Goal: Transaction & Acquisition: Download file/media

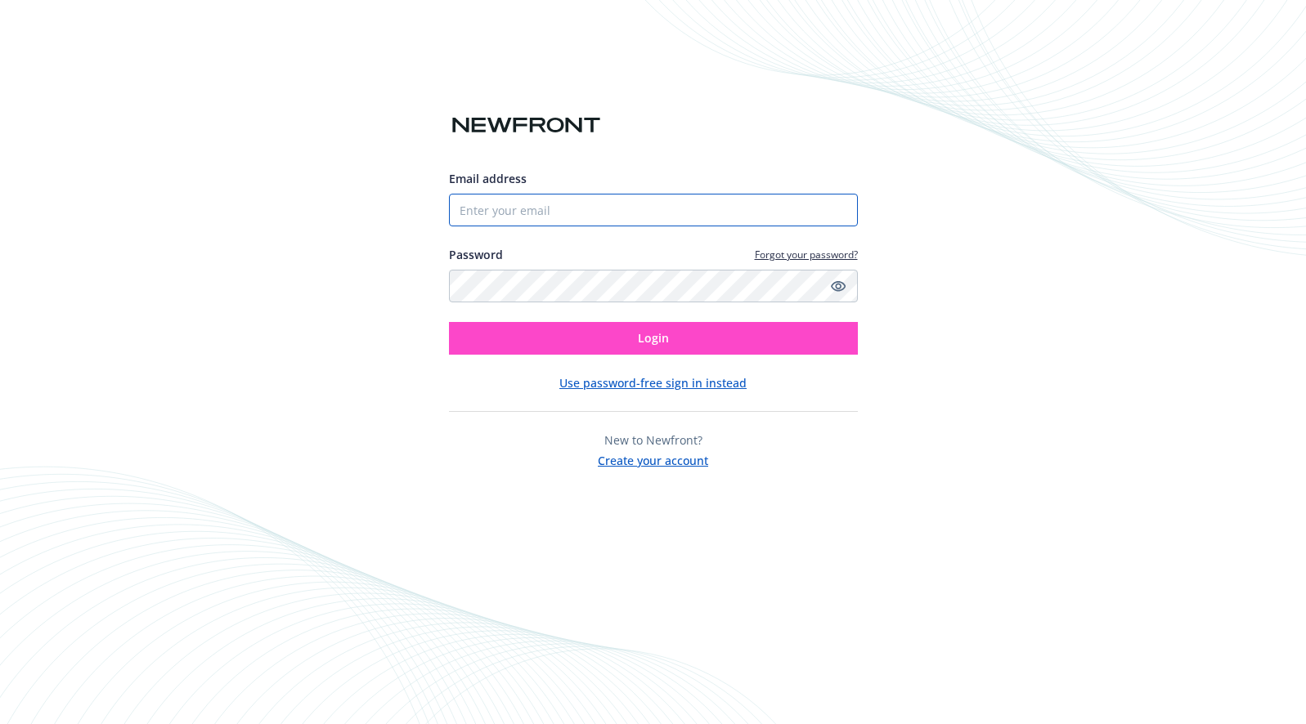
type input "[EMAIL_ADDRESS][DOMAIN_NAME]"
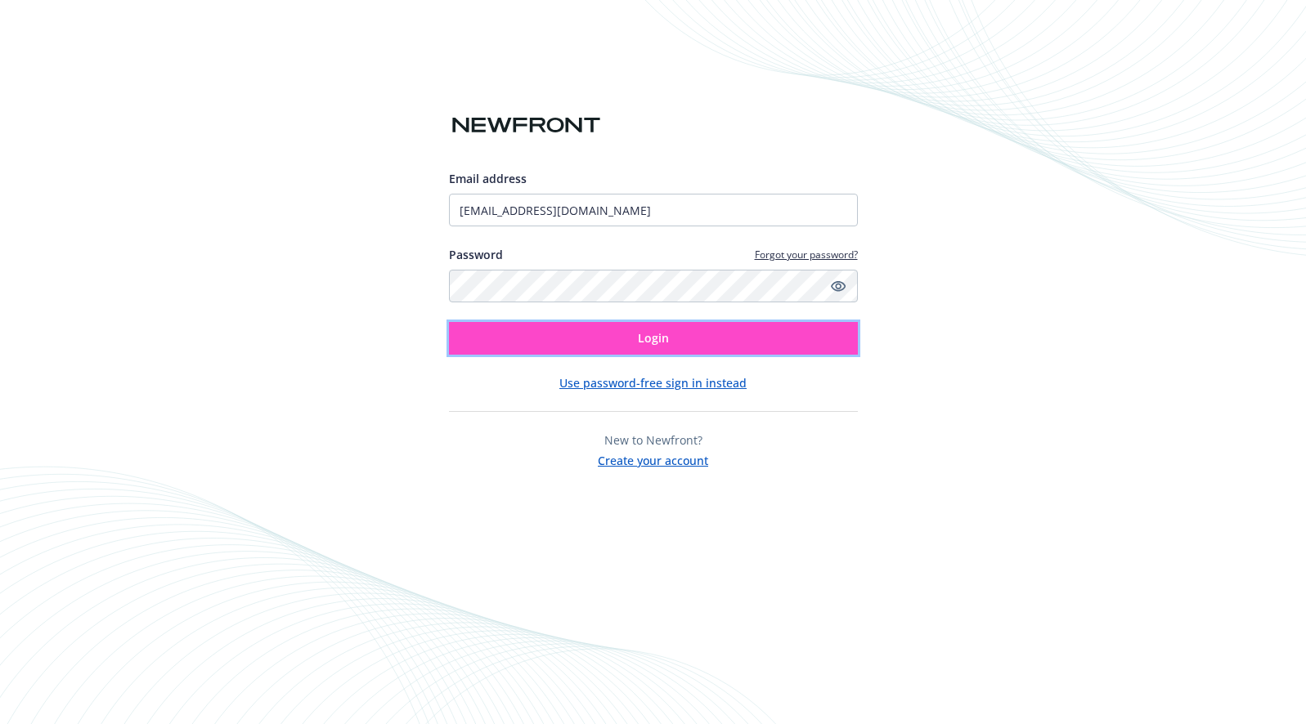
click at [530, 343] on button "Login" at bounding box center [653, 338] width 409 height 33
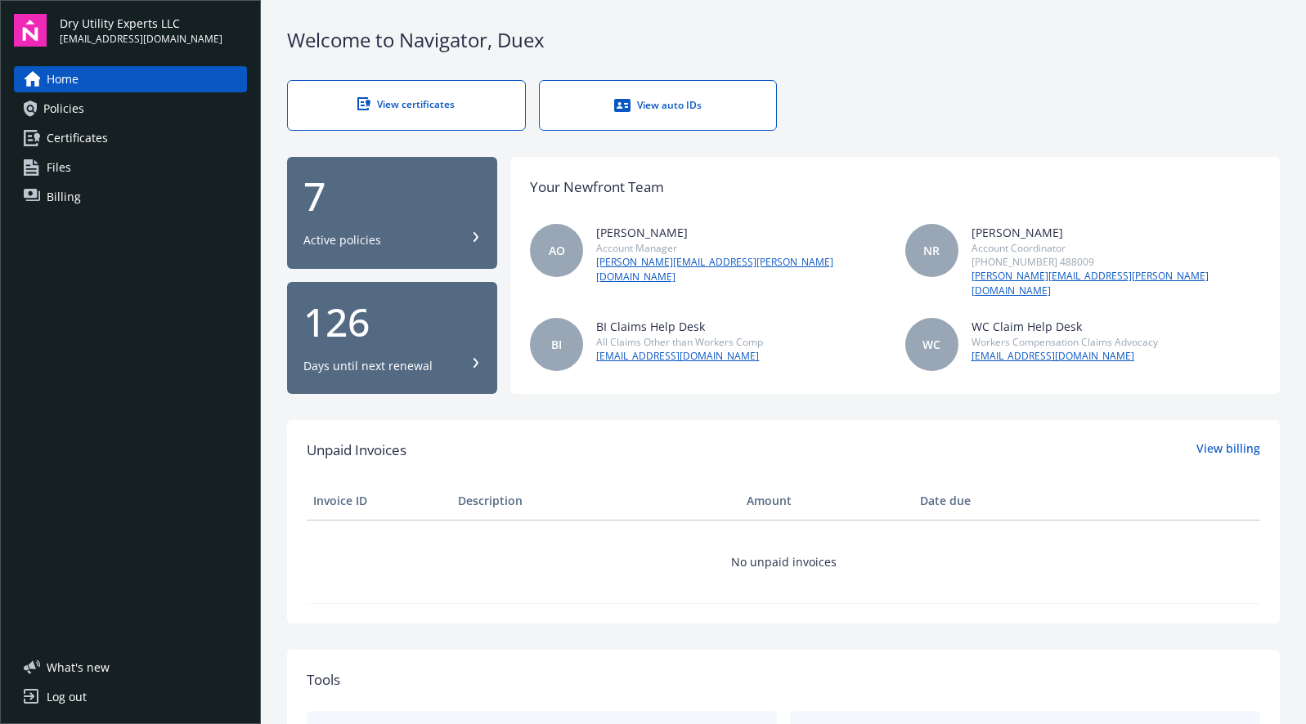
click at [448, 105] on div "View certificates" at bounding box center [407, 104] width 172 height 14
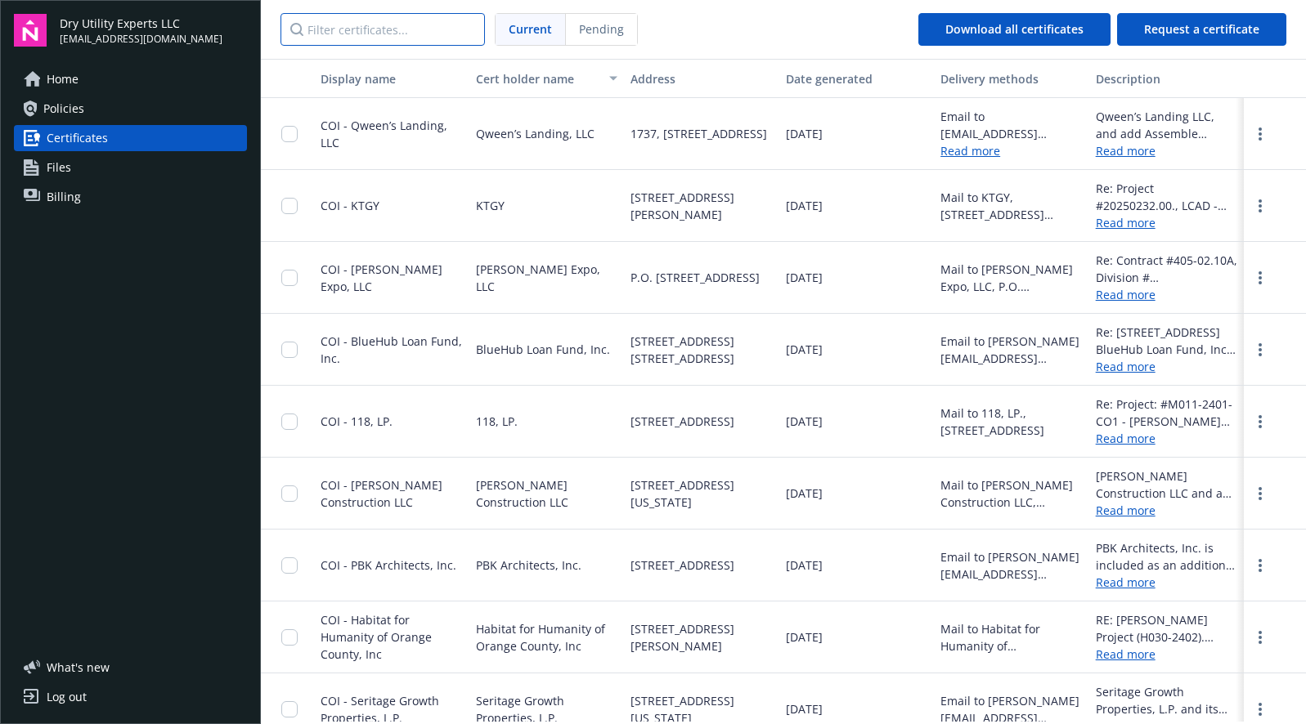
click at [411, 34] on input "Filter certificates..." at bounding box center [382, 29] width 204 height 33
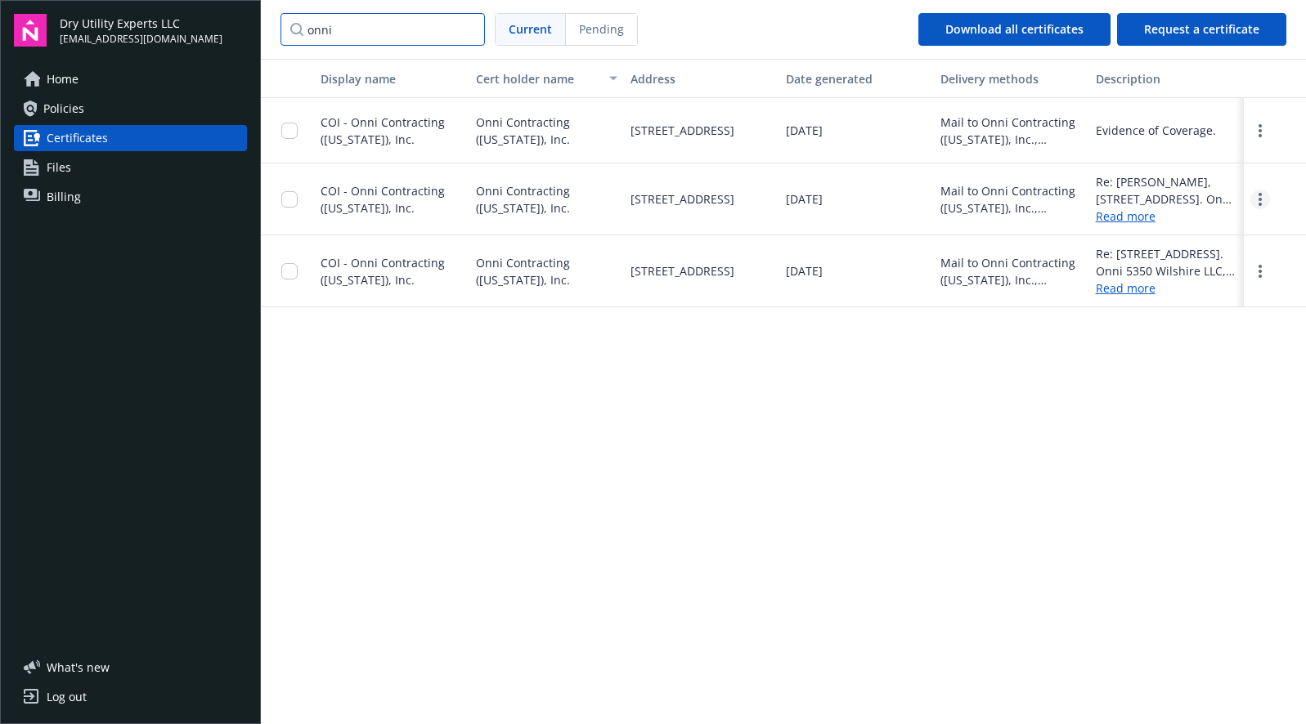
type input "onni"
click at [1259, 201] on circle "more" at bounding box center [1259, 199] width 3 height 3
click at [1229, 239] on link "Download" at bounding box center [1215, 233] width 107 height 33
